Goal: Transaction & Acquisition: Download file/media

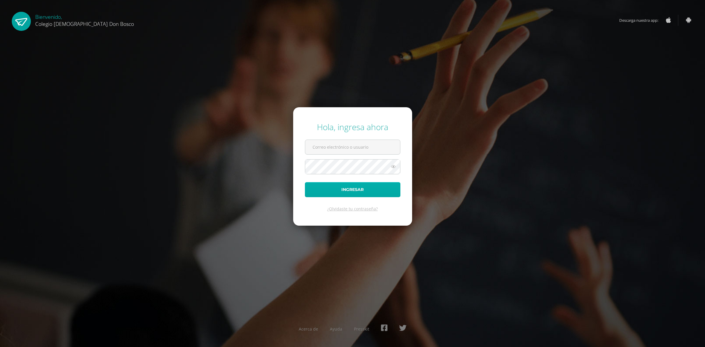
type input "j.castillo.4bdb@gmail.com"
click at [342, 184] on button "Ingresar" at bounding box center [352, 189] width 95 height 15
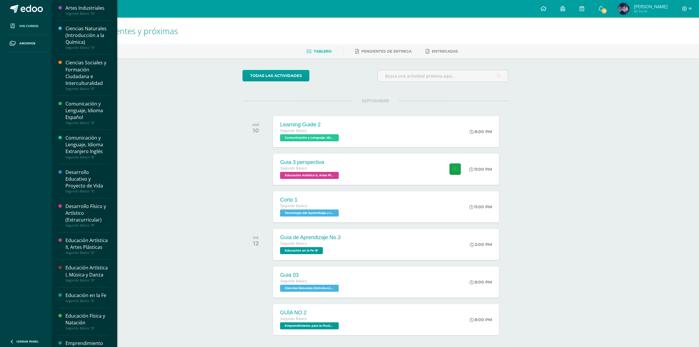
click at [23, 24] on span "Mis cursos" at bounding box center [28, 26] width 19 height 5
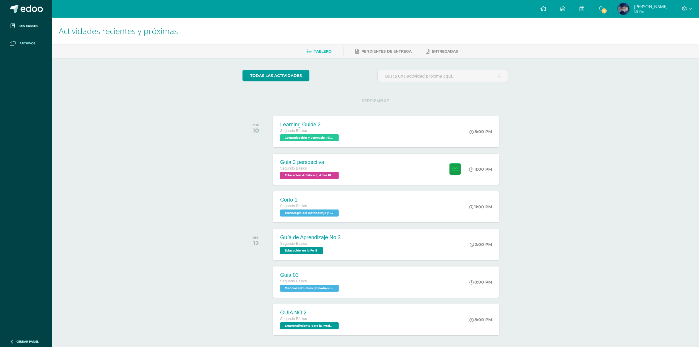
click at [26, 43] on span "Archivos" at bounding box center [27, 43] width 16 height 5
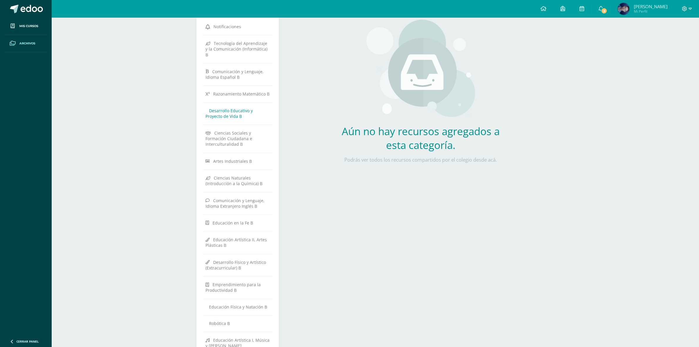
scroll to position [111, 0]
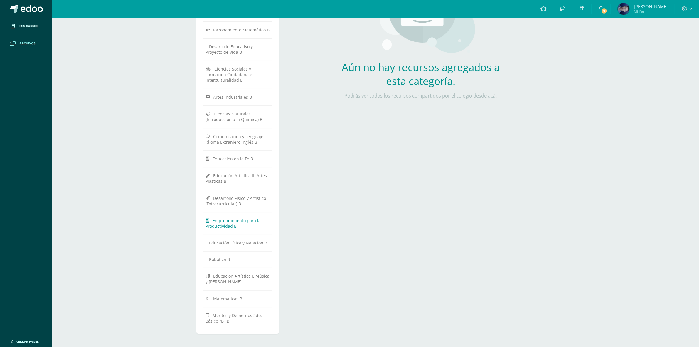
click at [223, 218] on span "Emprendimiento para la Productividad B" at bounding box center [233, 223] width 55 height 11
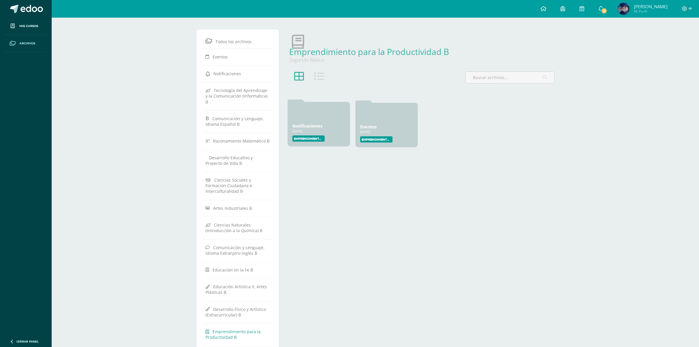
click at [318, 122] on div "Notificaciones [DATE] [DATE] Creado por: Emprendimiento para la Productividad" at bounding box center [319, 124] width 62 height 44
click at [315, 125] on link "Notificaciones" at bounding box center [307, 126] width 30 height 6
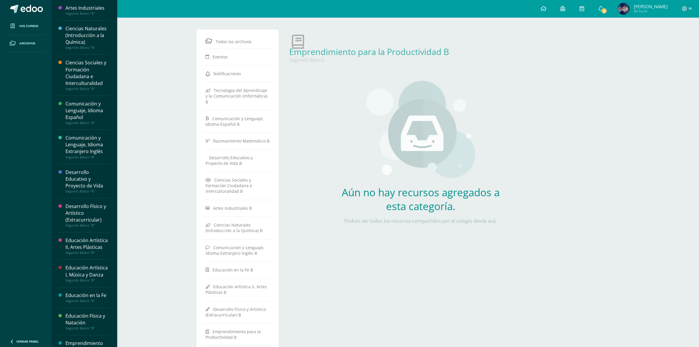
click at [24, 30] on link "Mis cursos" at bounding box center [26, 26] width 42 height 17
click at [76, 75] on div "Ciencias Sociales y Formación Ciudadana e Interculturalidad" at bounding box center [87, 72] width 45 height 27
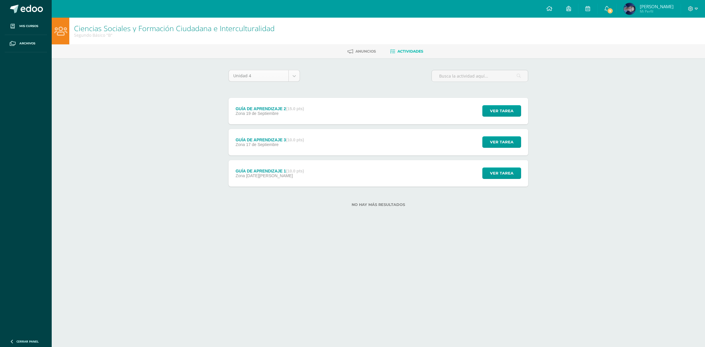
click at [296, 77] on body "Mis cursos Archivos Cerrar panel Artes Industriales Segundo Básico "B" Ciencias…" at bounding box center [352, 112] width 705 height 225
select select "Unidad 1"
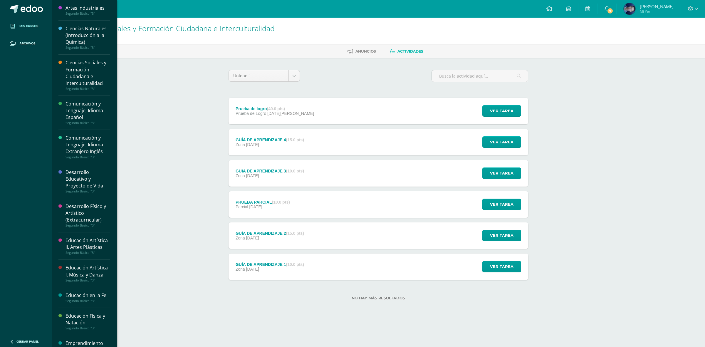
click at [30, 24] on span "Mis cursos" at bounding box center [28, 26] width 19 height 5
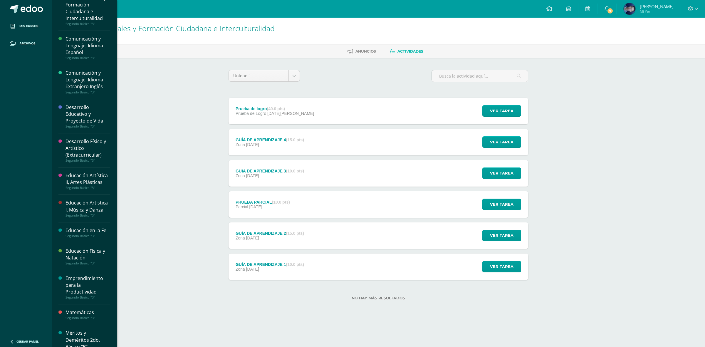
scroll to position [167, 0]
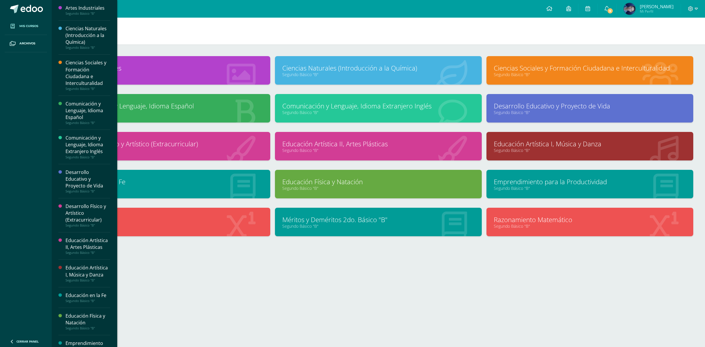
click at [24, 27] on span "Mis cursos" at bounding box center [28, 26] width 19 height 5
click at [24, 26] on span "Mis cursos" at bounding box center [28, 26] width 19 height 5
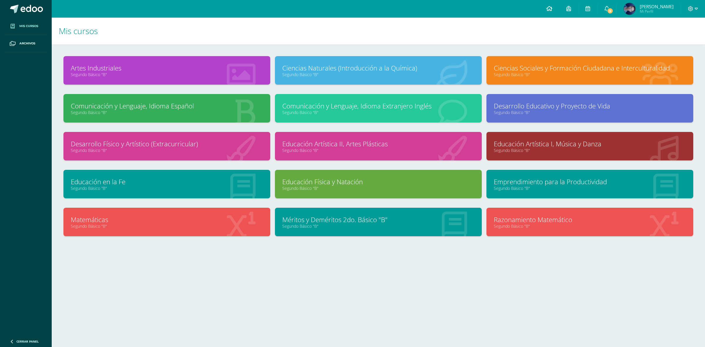
click at [552, 11] on icon at bounding box center [549, 8] width 6 height 5
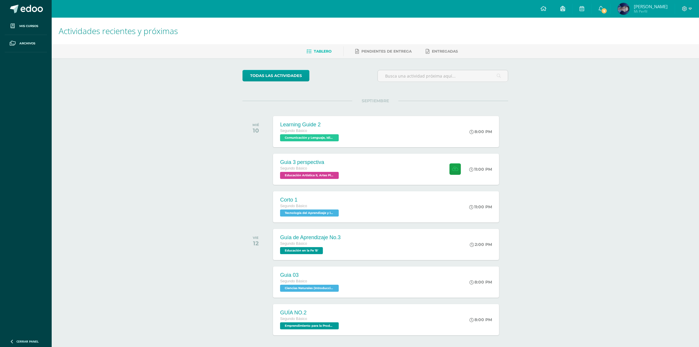
click at [565, 9] on icon at bounding box center [562, 8] width 5 height 5
click at [691, 6] on icon at bounding box center [690, 8] width 3 height 5
click at [689, 6] on icon at bounding box center [690, 8] width 3 height 5
click at [654, 4] on span "[PERSON_NAME]" at bounding box center [651, 7] width 34 height 6
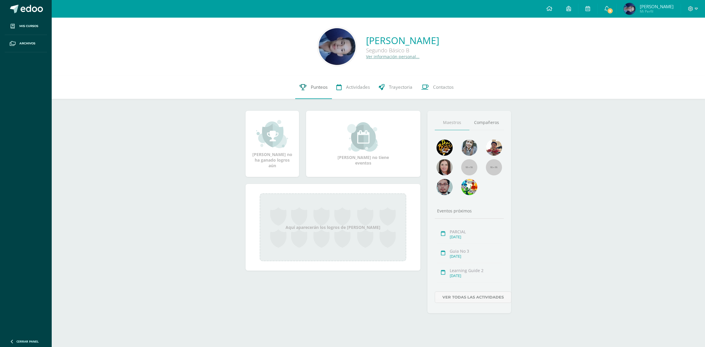
click at [323, 87] on span "Punteos" at bounding box center [319, 87] width 17 height 6
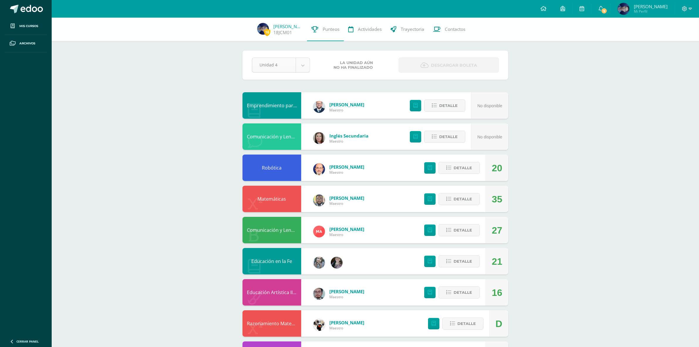
click at [305, 68] on body "Mis cursos Archivos Cerrar panel Artes Industriales Segundo Básico "B" Ciencias…" at bounding box center [349, 314] width 699 height 628
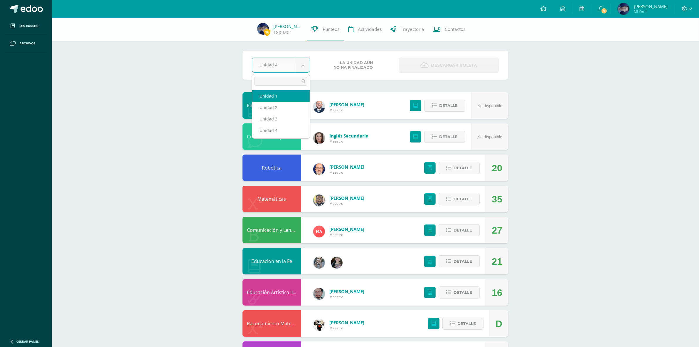
select select "Unidad 1"
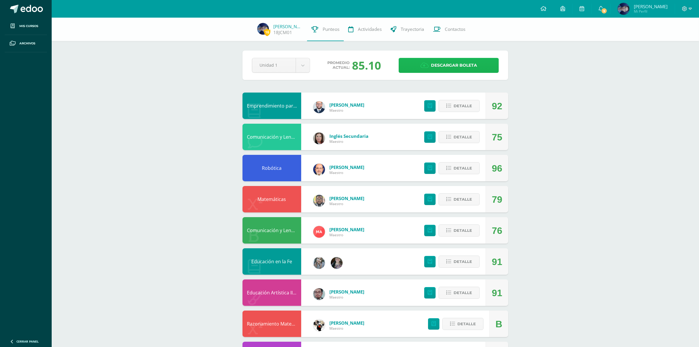
click at [448, 65] on span "Descargar boleta" at bounding box center [454, 65] width 46 height 14
click at [303, 66] on body "Mis cursos Archivos Cerrar panel Artes Industriales Segundo Básico "B" Ciencias…" at bounding box center [349, 314] width 699 height 629
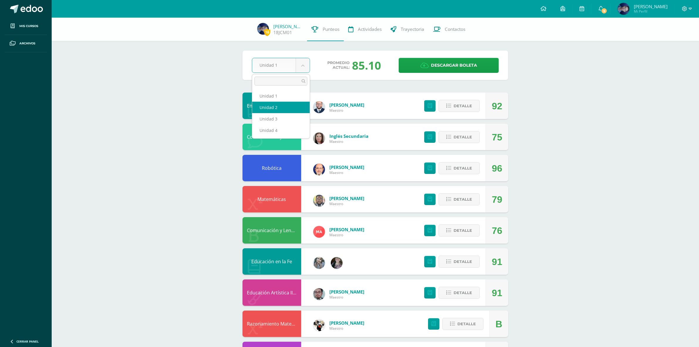
select select "Unidad 2"
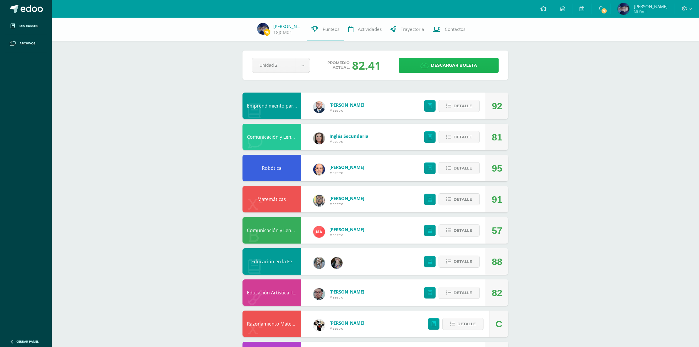
click at [442, 66] on span "Descargar boleta" at bounding box center [454, 65] width 46 height 14
click at [304, 65] on body "Mis cursos Archivos Cerrar panel Artes Industriales Segundo Básico "B" Ciencias…" at bounding box center [349, 314] width 699 height 629
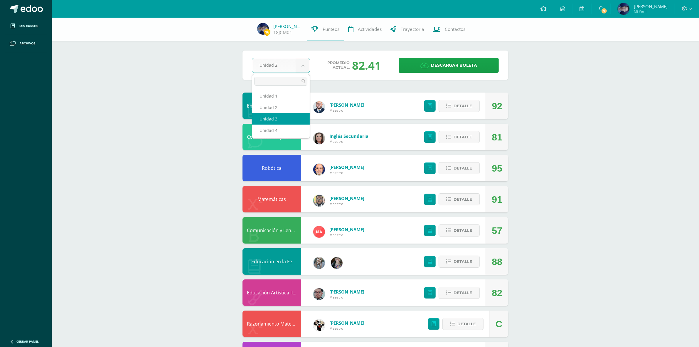
select select "Unidad 3"
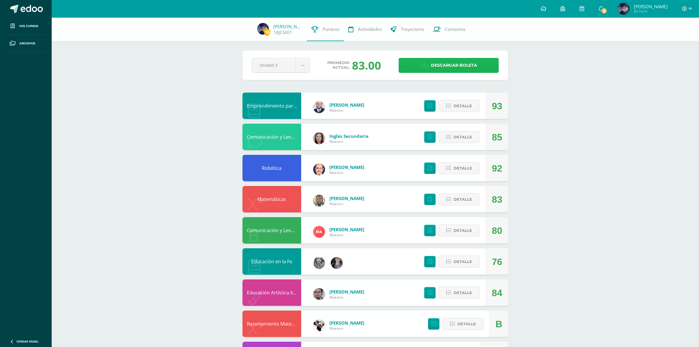
click at [424, 66] on icon at bounding box center [424, 65] width 8 height 6
